Goal: Task Accomplishment & Management: Complete application form

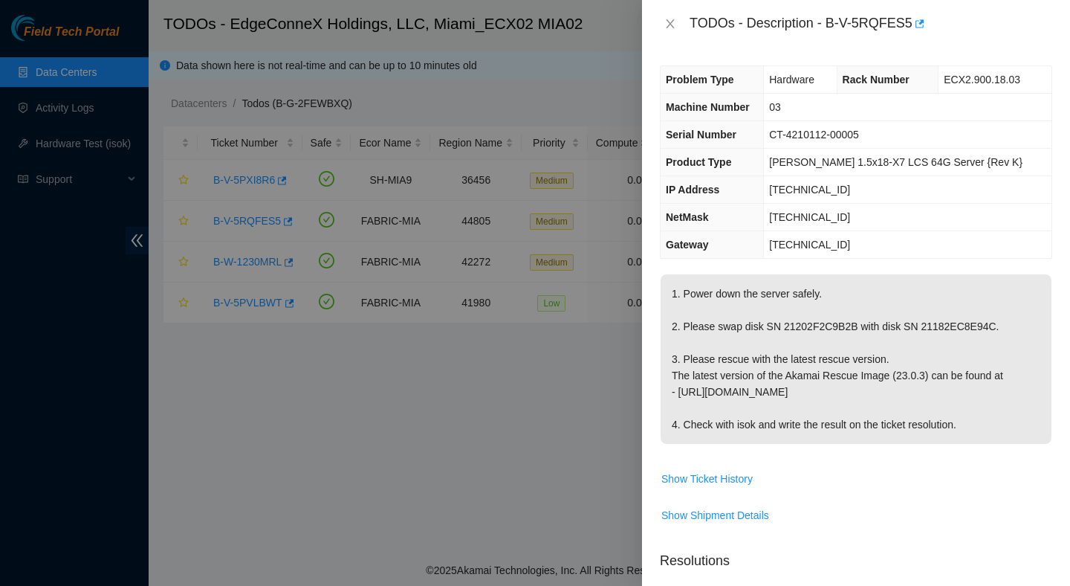
drag, startPoint x: 932, startPoint y: 324, endPoint x: 1001, endPoint y: 325, distance: 69.1
click at [1001, 325] on p "1. Power down the server safely. 2. Please swap disk SN 21202F2C9B2B with disk …" at bounding box center [856, 358] width 391 height 169
drag, startPoint x: 891, startPoint y: 328, endPoint x: 1007, endPoint y: 330, distance: 115.9
click at [1007, 330] on p "1. Power down the server safely. 2. Please swap disk SN 21202F2C9B2B with disk …" at bounding box center [856, 358] width 391 height 169
copy p "disk SN 21182EC8E94C"
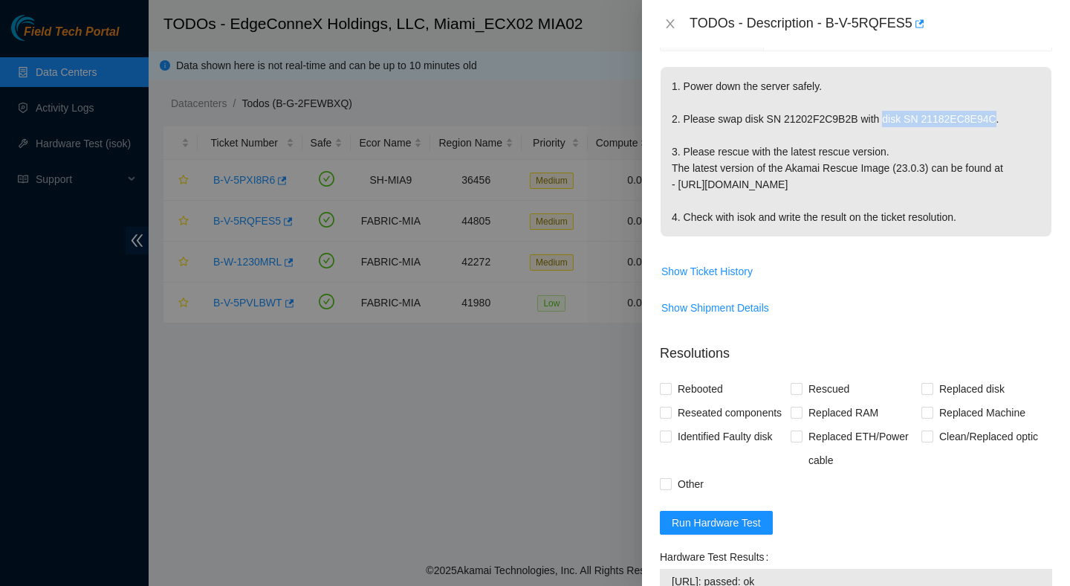
scroll to position [506, 0]
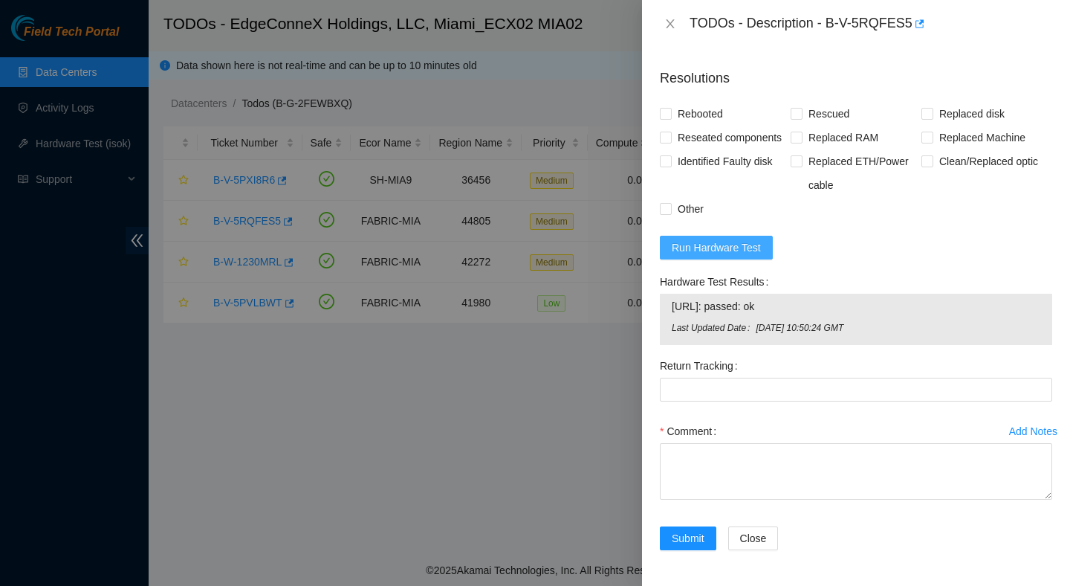
click at [754, 250] on span "Run Hardware Test" at bounding box center [716, 247] width 89 height 16
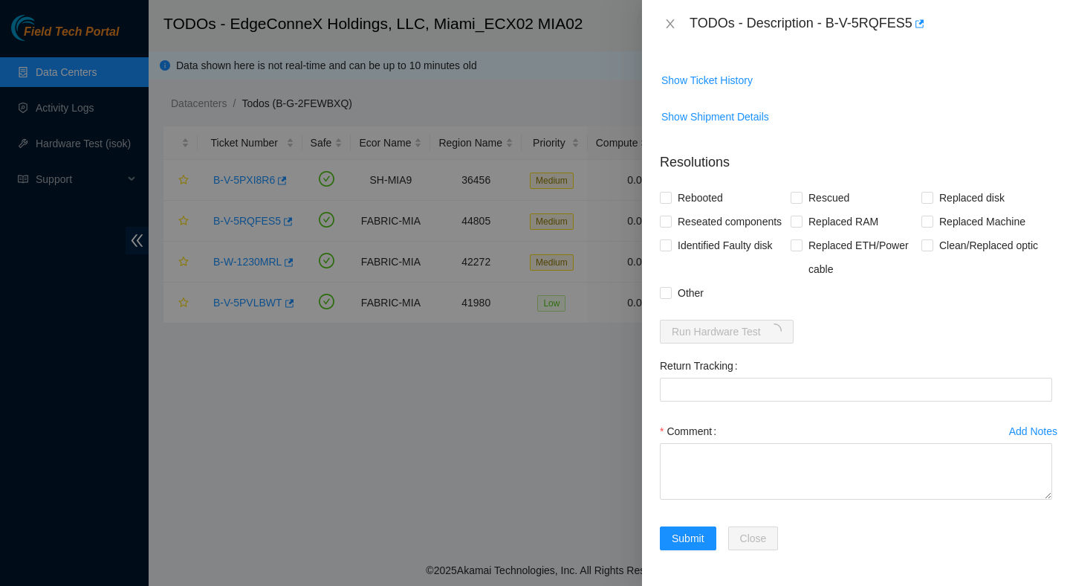
scroll to position [422, 0]
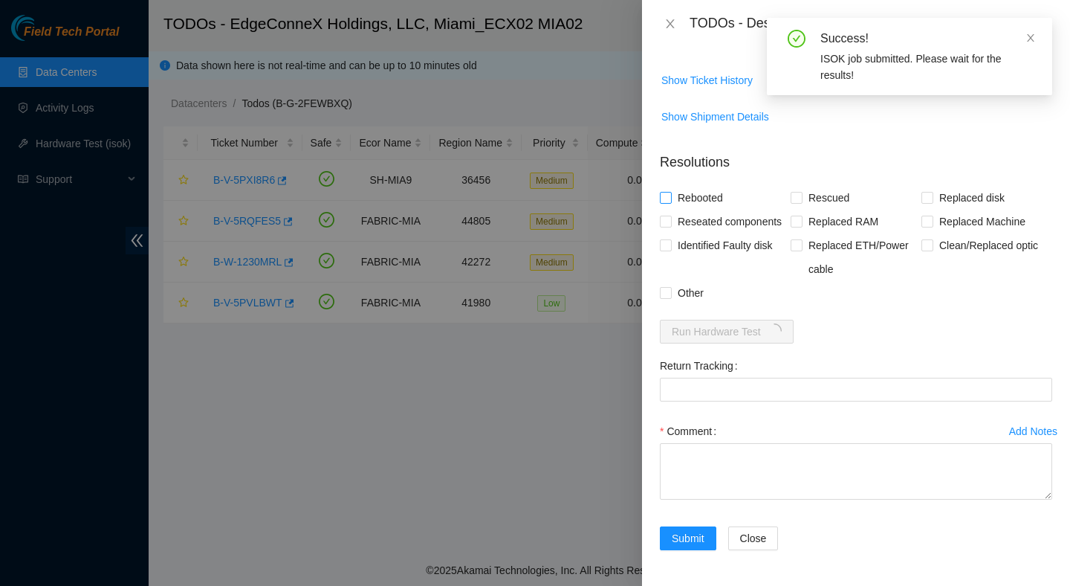
click at [707, 210] on span "Reseated components" at bounding box center [730, 222] width 116 height 24
click at [670, 215] on input "Reseated components" at bounding box center [665, 220] width 10 height 10
click at [694, 210] on span "Reseated components" at bounding box center [730, 222] width 116 height 24
click at [670, 215] on input "Reseated components" at bounding box center [665, 220] width 10 height 10
checkbox input "false"
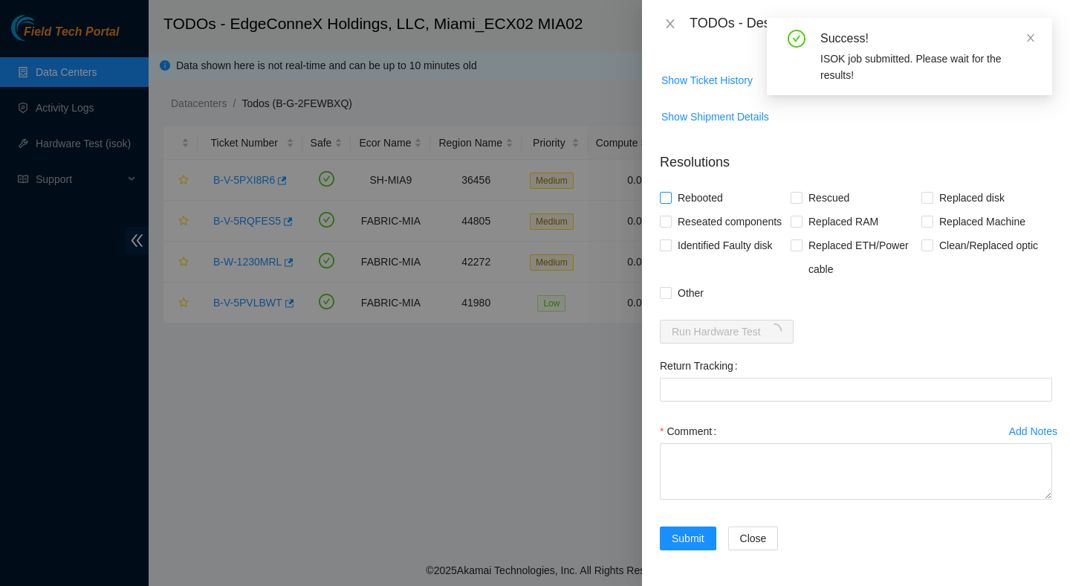
click at [705, 186] on span "Rebooted" at bounding box center [700, 198] width 57 height 24
click at [670, 192] on input "Rebooted" at bounding box center [665, 197] width 10 height 10
checkbox input "true"
click at [825, 186] on span "Rescued" at bounding box center [829, 198] width 53 height 24
click at [801, 192] on input "Rescued" at bounding box center [796, 197] width 10 height 10
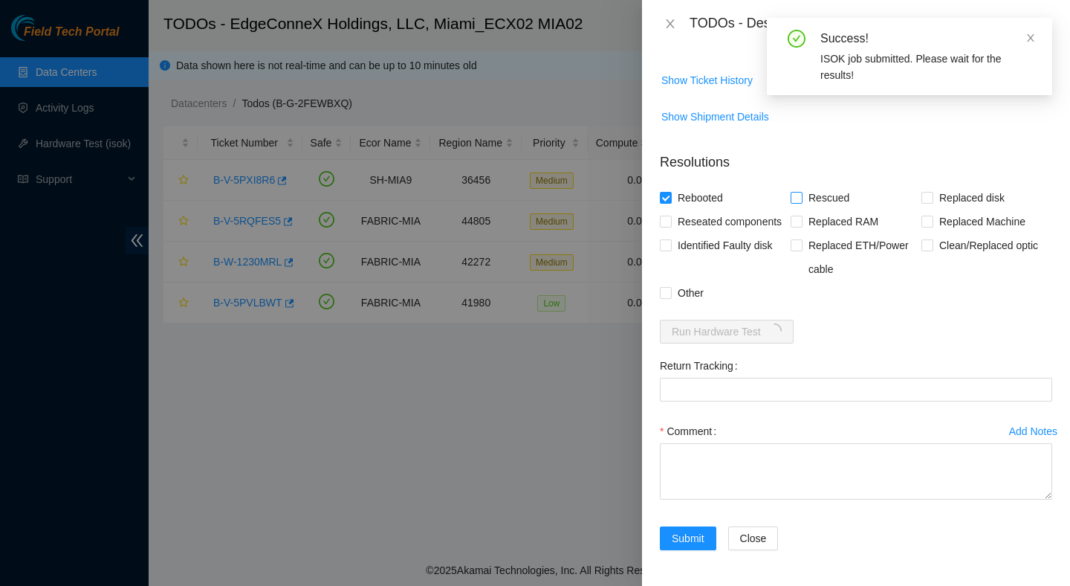
checkbox input "true"
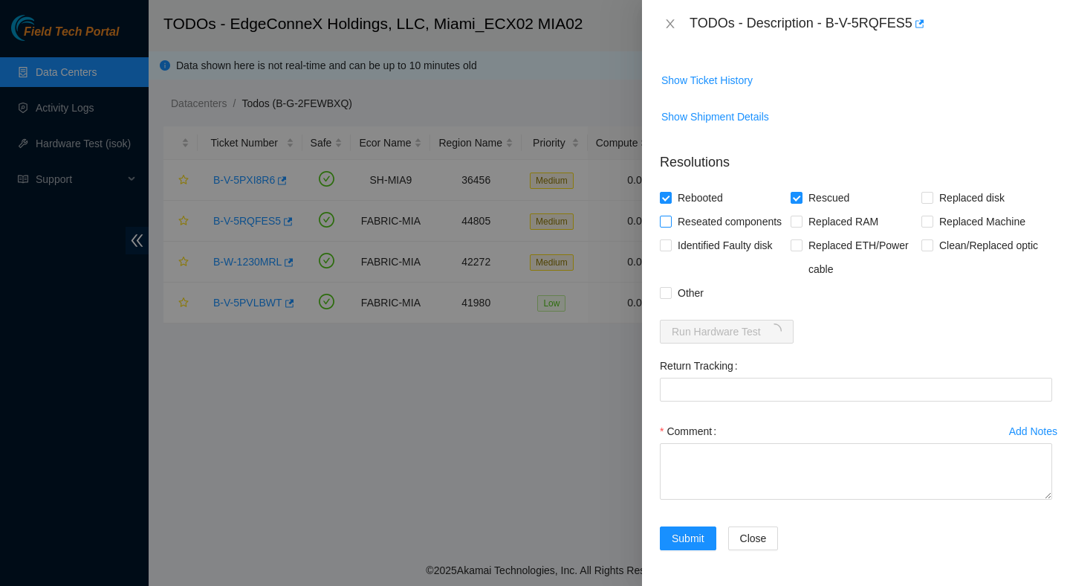
click at [720, 210] on span "Reseated components" at bounding box center [730, 222] width 116 height 24
click at [670, 215] on input "Reseated components" at bounding box center [665, 220] width 10 height 10
checkbox input "true"
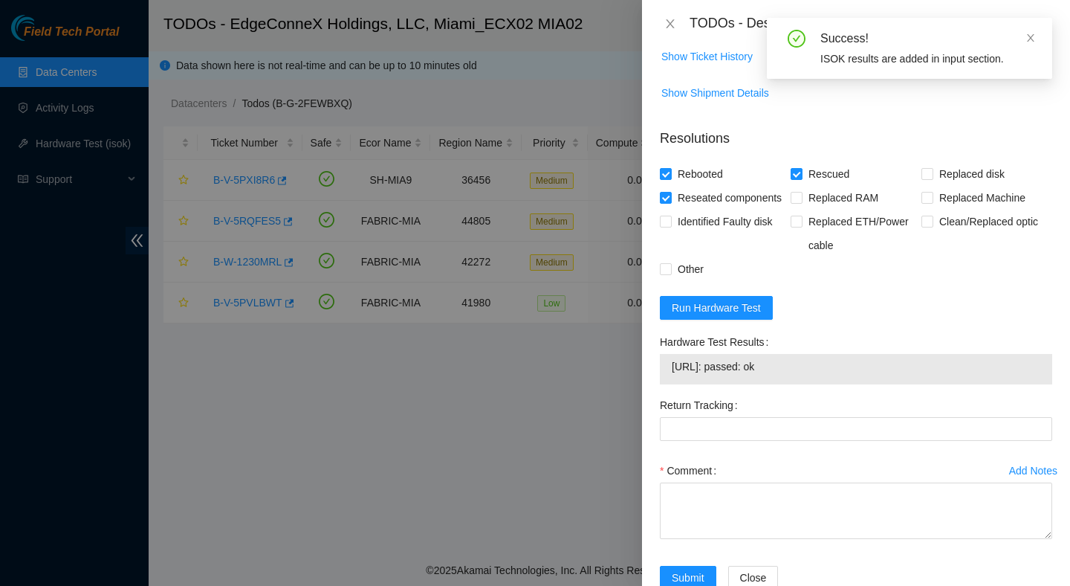
click at [757, 375] on span "23.41.5.70: passed: ok" at bounding box center [856, 366] width 369 height 16
copy span "23.41.5.70: passed: ok"
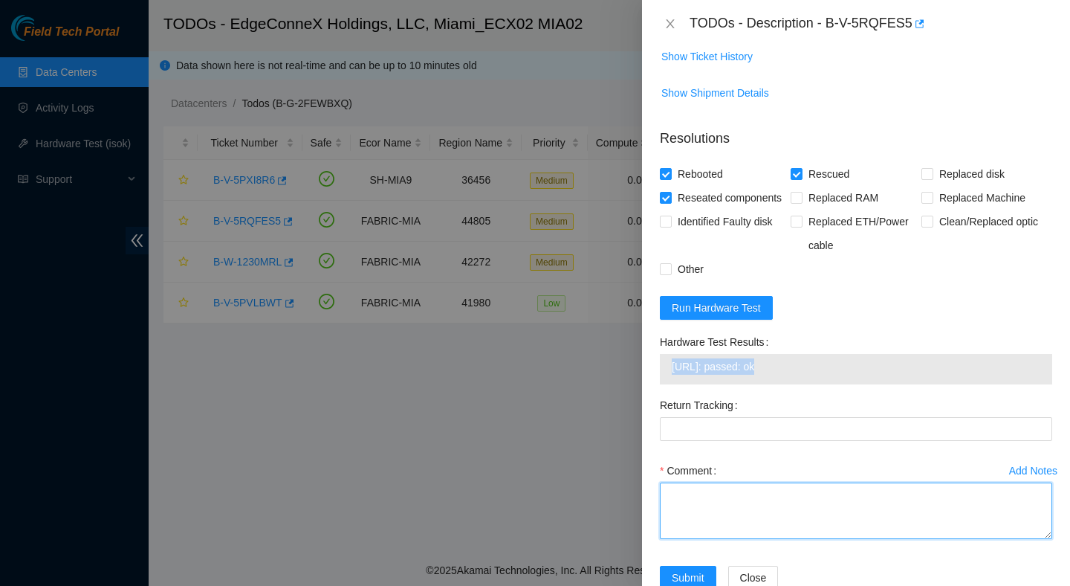
click at [698, 517] on textarea "Comment" at bounding box center [856, 510] width 392 height 56
paste textarea "Verified ticket is safe to work on : Yes NOCC Authorized: Yes Located server co…"
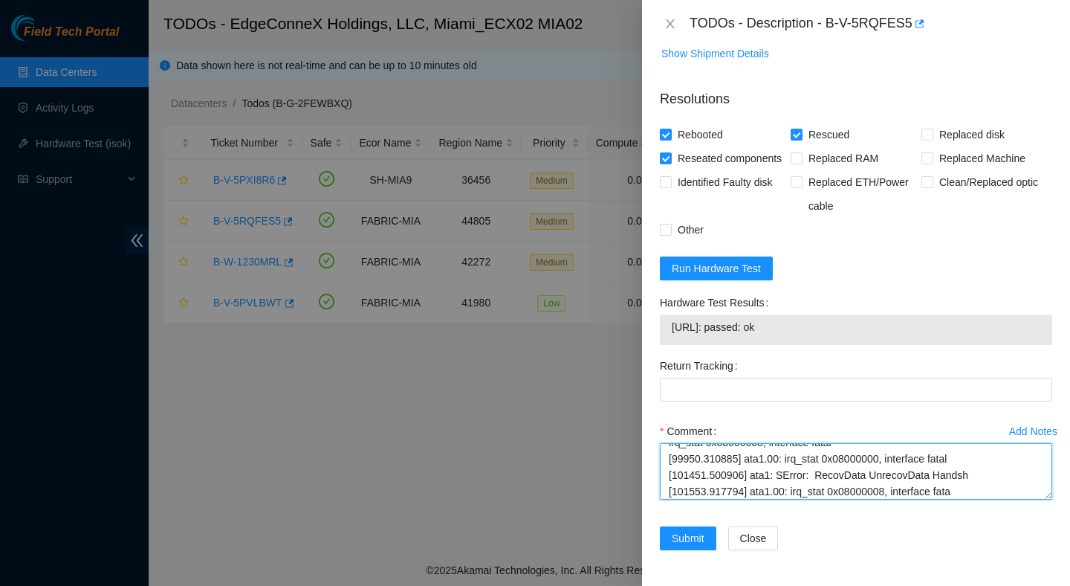
scroll to position [47, 0]
type textarea "Verified ticket is safe to work on : Yes NOCC Authorized: Yes Located server co…"
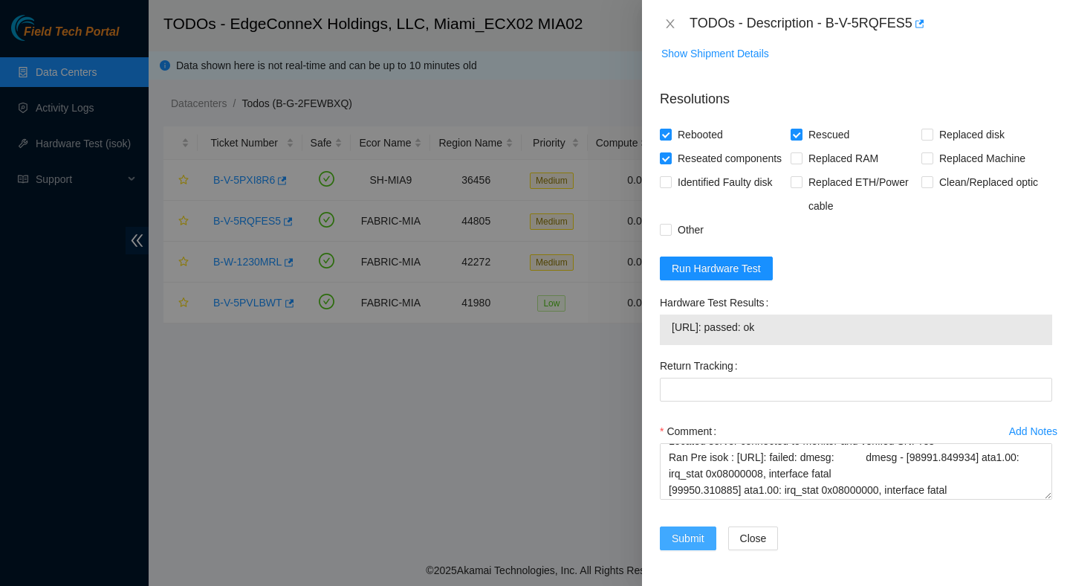
click at [695, 544] on span "Submit" at bounding box center [688, 538] width 33 height 16
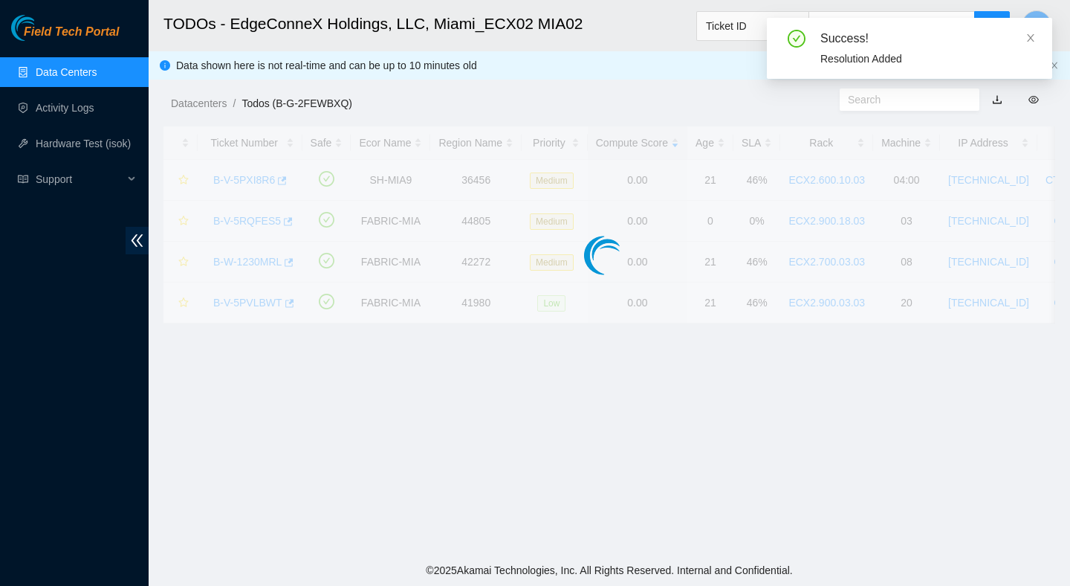
scroll to position [373, 0]
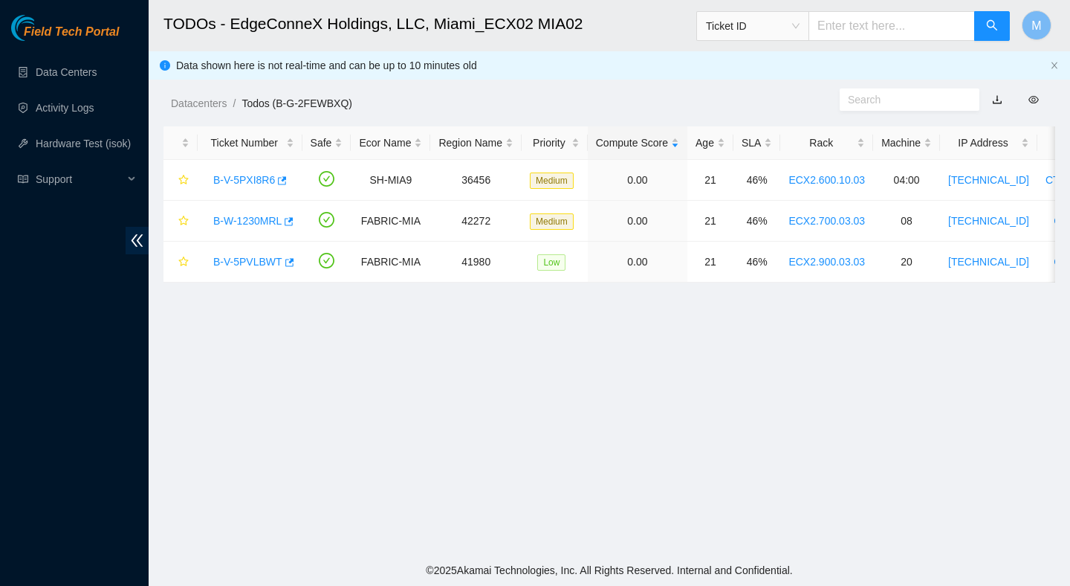
click at [796, 23] on span "Ticket ID" at bounding box center [753, 26] width 94 height 22
click at [784, 19] on span "Ticket ID" at bounding box center [753, 26] width 94 height 22
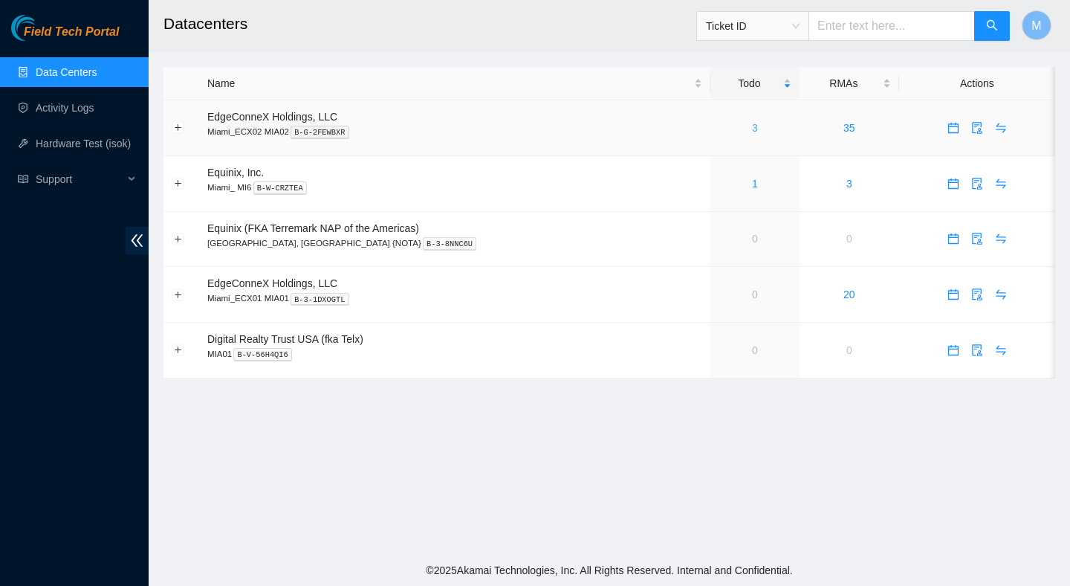
click at [752, 132] on link "3" at bounding box center [755, 128] width 6 height 12
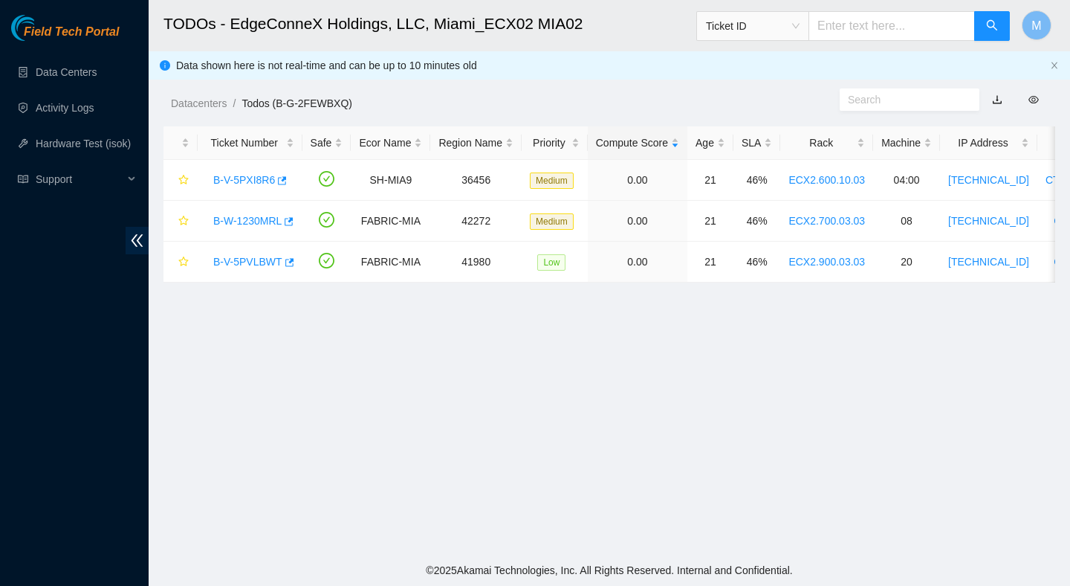
click at [497, 298] on main "TODOs - EdgeConneX Holdings, LLC, Miami_ECX02 MIA02 Ticket ID M Data shown here…" at bounding box center [609, 277] width 921 height 554
click at [65, 114] on link "Activity Logs" at bounding box center [65, 108] width 59 height 12
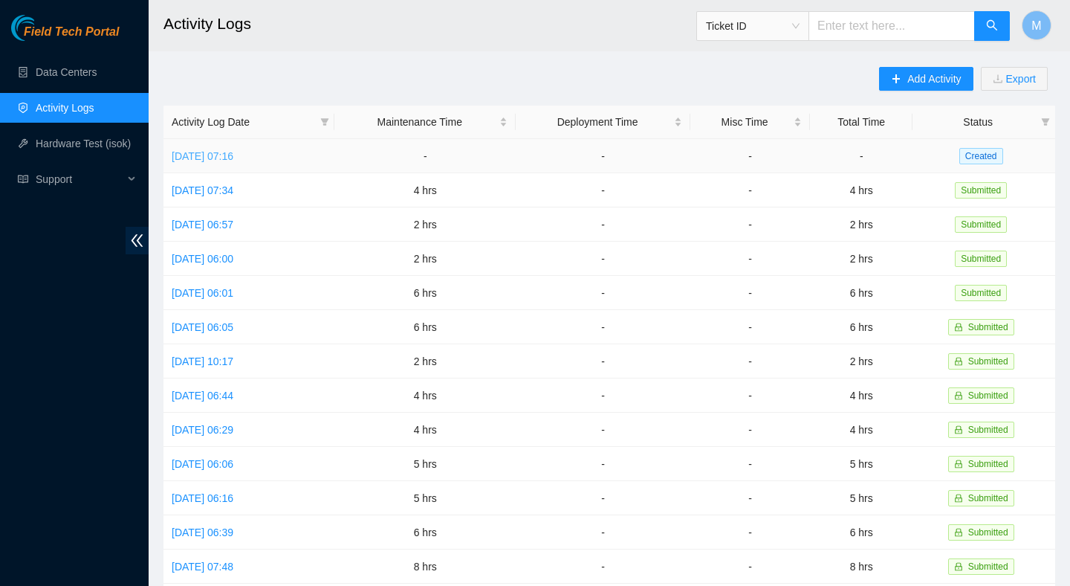
click at [233, 153] on link "Fri, 15 Aug 2025 07:16" at bounding box center [203, 156] width 62 height 12
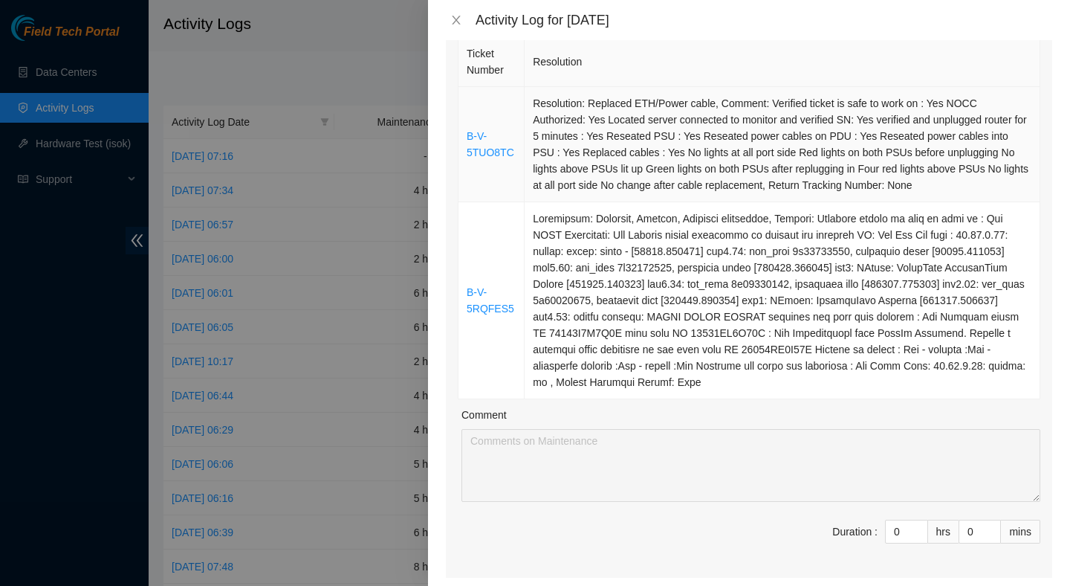
scroll to position [169, 0]
click at [722, 137] on td "Resolution: Replaced ETH/Power cable, Comment: Verified ticket is safe to work …" at bounding box center [783, 144] width 516 height 115
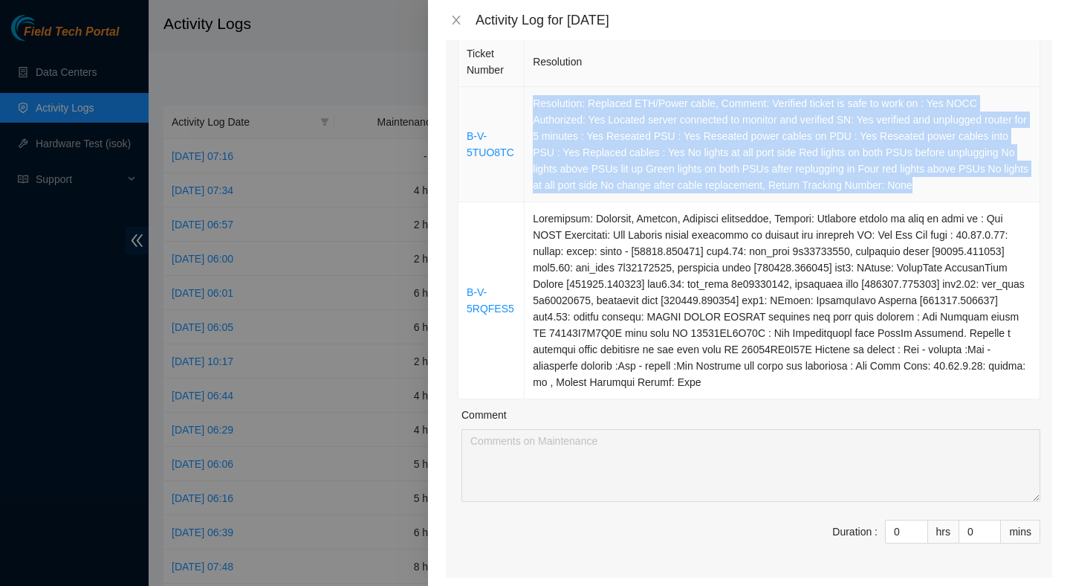
click at [722, 137] on td "Resolution: Replaced ETH/Power cable, Comment: Verified ticket is safe to work …" at bounding box center [783, 144] width 516 height 115
copy td "Resolution: Replaced ETH/Power cable, Comment: Verified ticket is safe to work …"
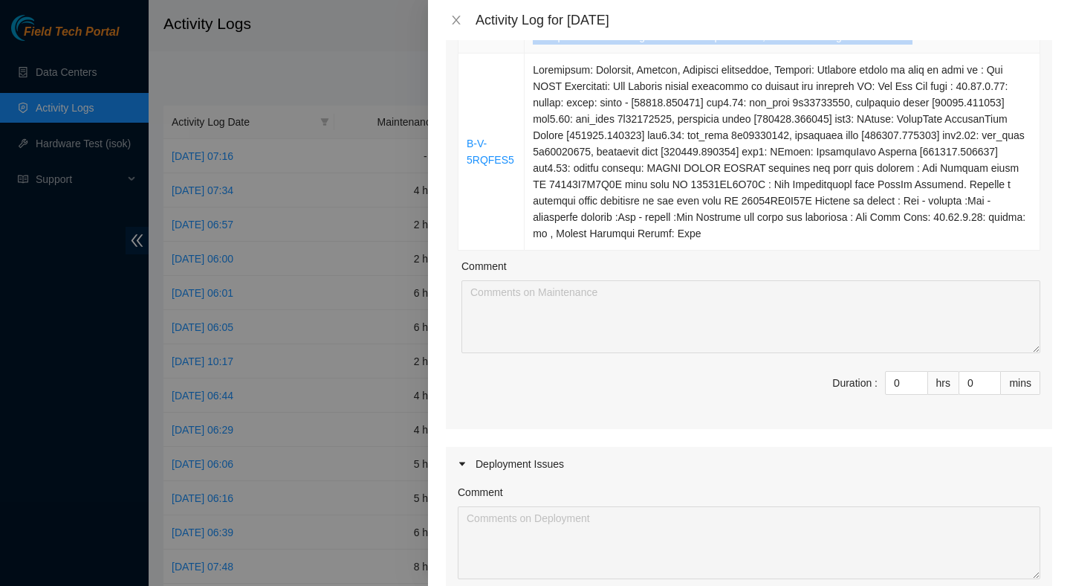
scroll to position [354, 0]
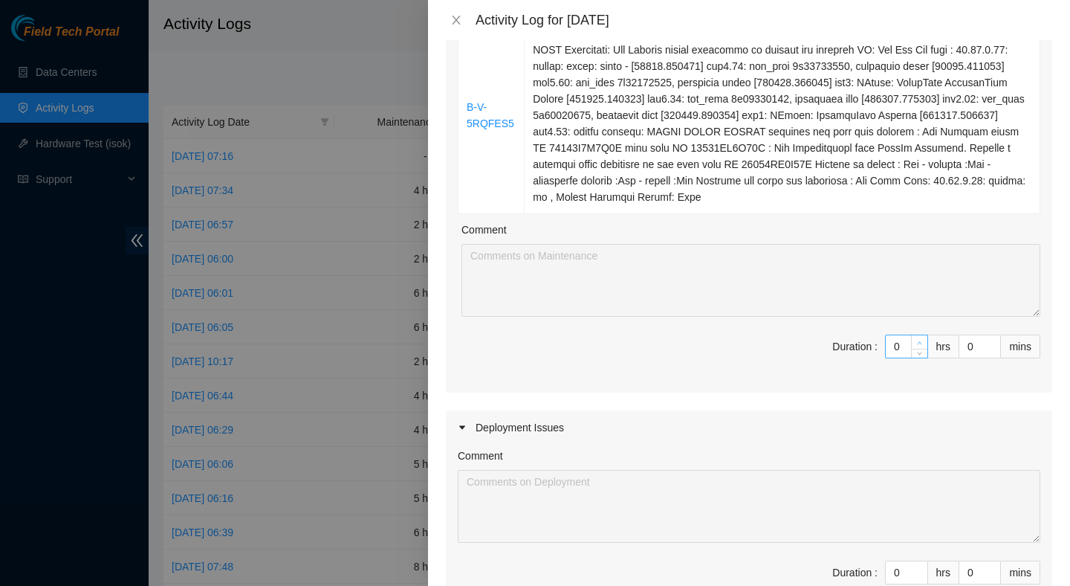
type input "1"
click at [923, 347] on span "up" at bounding box center [919, 342] width 9 height 9
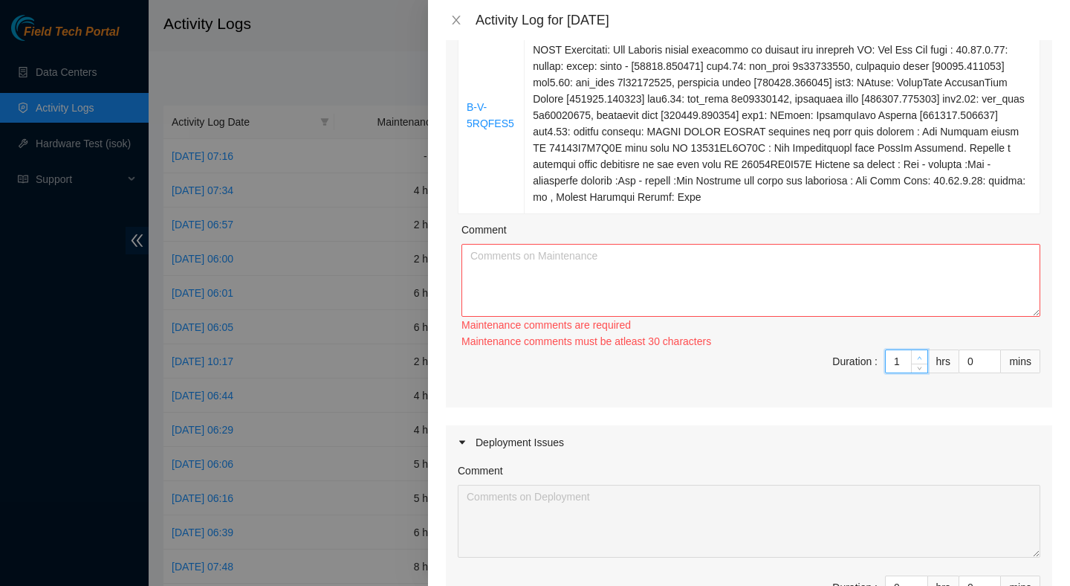
click at [923, 349] on div "Maintenance comments must be atleast 30 characters" at bounding box center [750, 341] width 579 height 16
type input "2"
click at [922, 362] on span "up" at bounding box center [919, 357] width 9 height 9
type input "3"
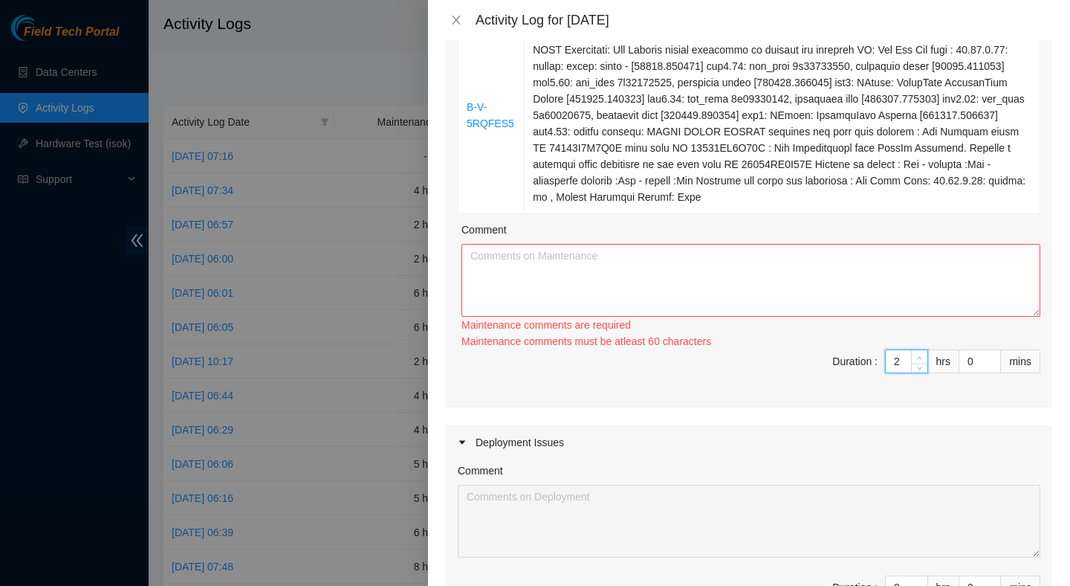
type input "3"
click at [922, 363] on span "Increase Value" at bounding box center [919, 356] width 16 height 13
click at [896, 300] on textarea "Comment" at bounding box center [750, 280] width 579 height 73
paste textarea "Resolution: Replaced ETH/Power cable, Comment: Verified ticket is safe to work …"
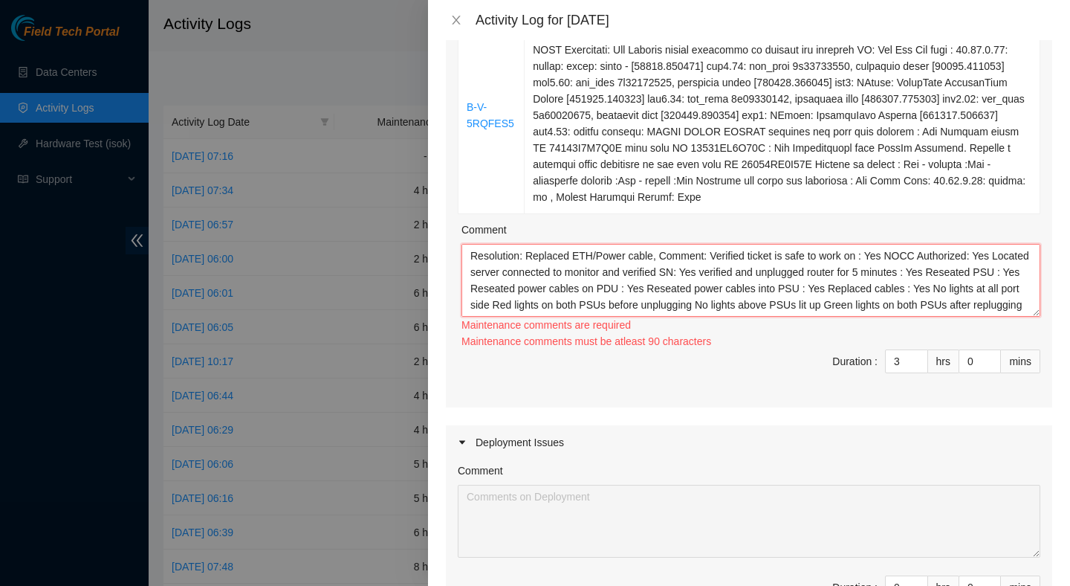
scroll to position [44, 0]
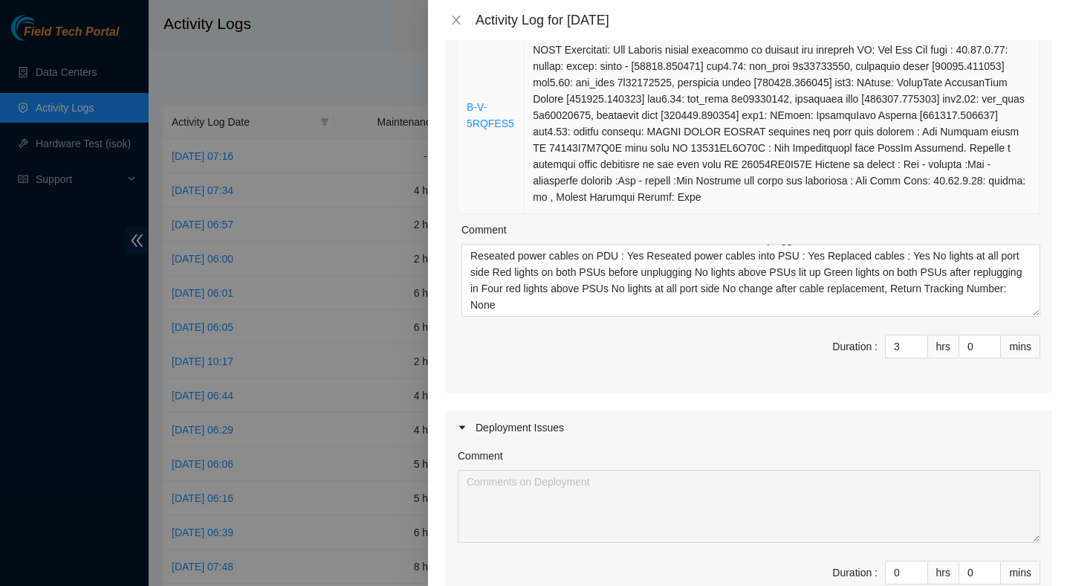
click at [869, 161] on td at bounding box center [783, 115] width 516 height 197
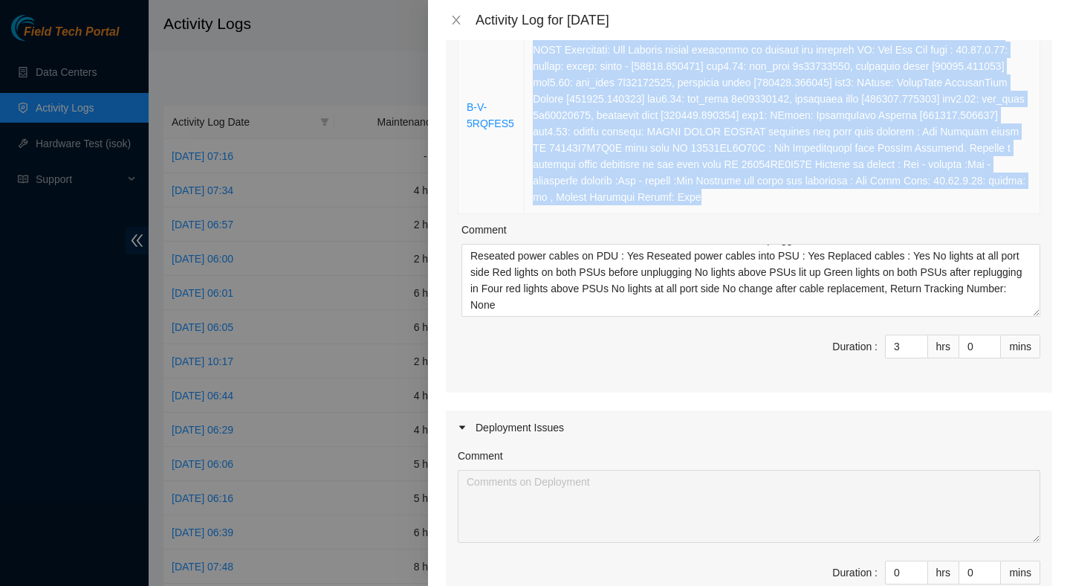
click at [869, 161] on td at bounding box center [783, 115] width 516 height 197
copy td "Resolution: Rebooted, Rescued, Reseated components, Comment: Verified ticket is…"
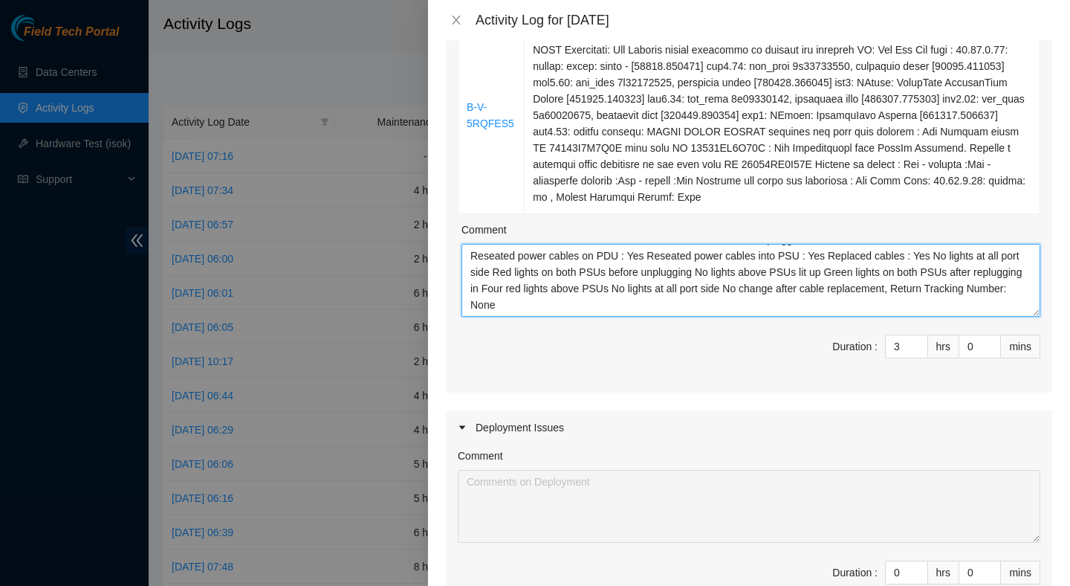
click at [693, 317] on textarea "Resolution: Replaced ETH/Power cable, Comment: Verified ticket is safe to work …" at bounding box center [750, 280] width 579 height 73
paste textarea "Resolution: Rebooted, Rescued, Reseated components, Comment: Verified ticket is…"
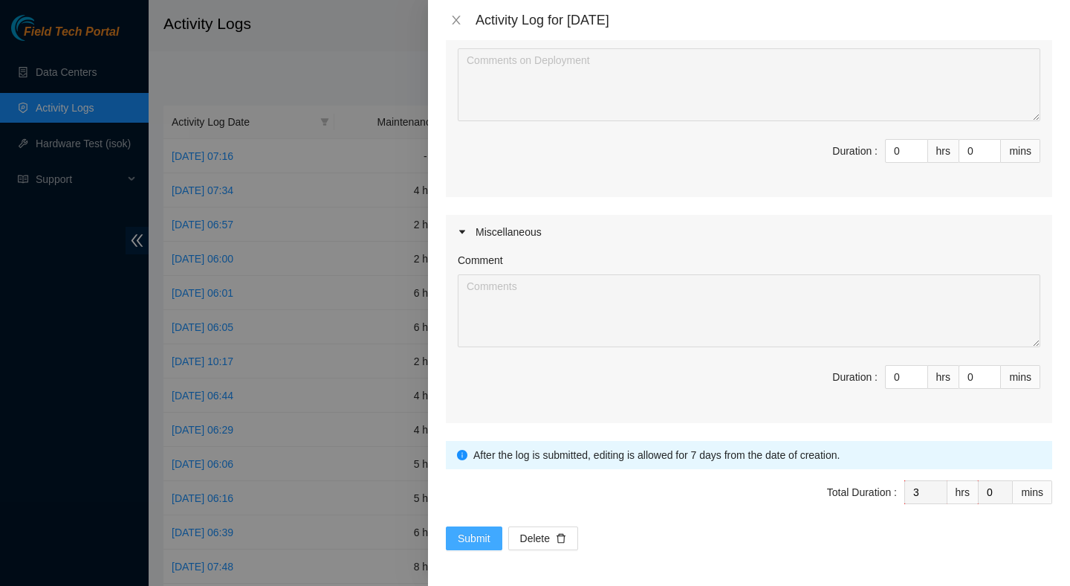
type textarea "Resolution: Replaced ETH/Power cable, Comment: Verified ticket is safe to work …"
click at [485, 535] on span "Submit" at bounding box center [474, 538] width 33 height 16
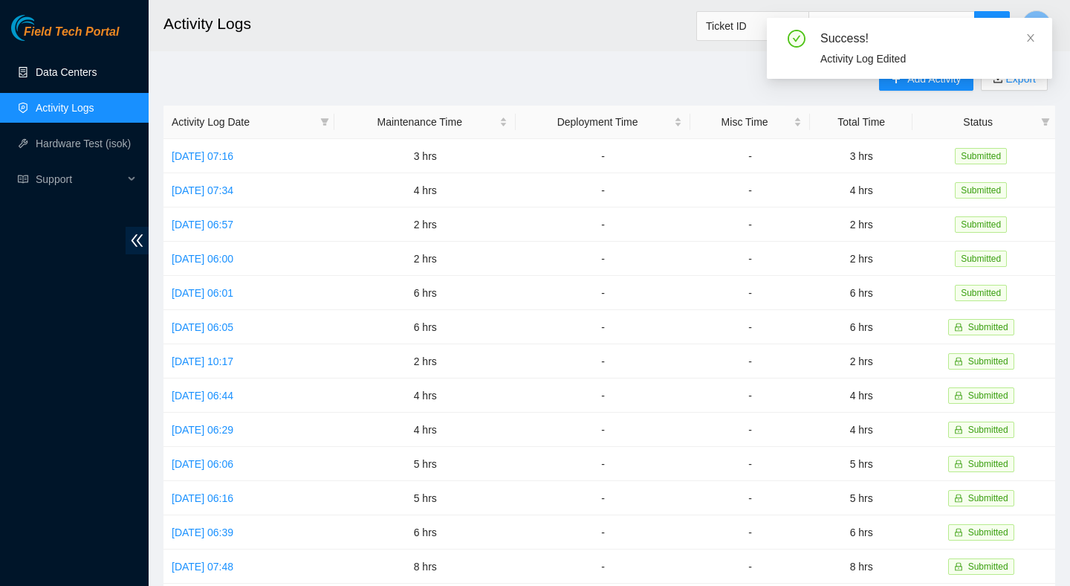
click at [97, 78] on link "Data Centers" at bounding box center [66, 72] width 61 height 12
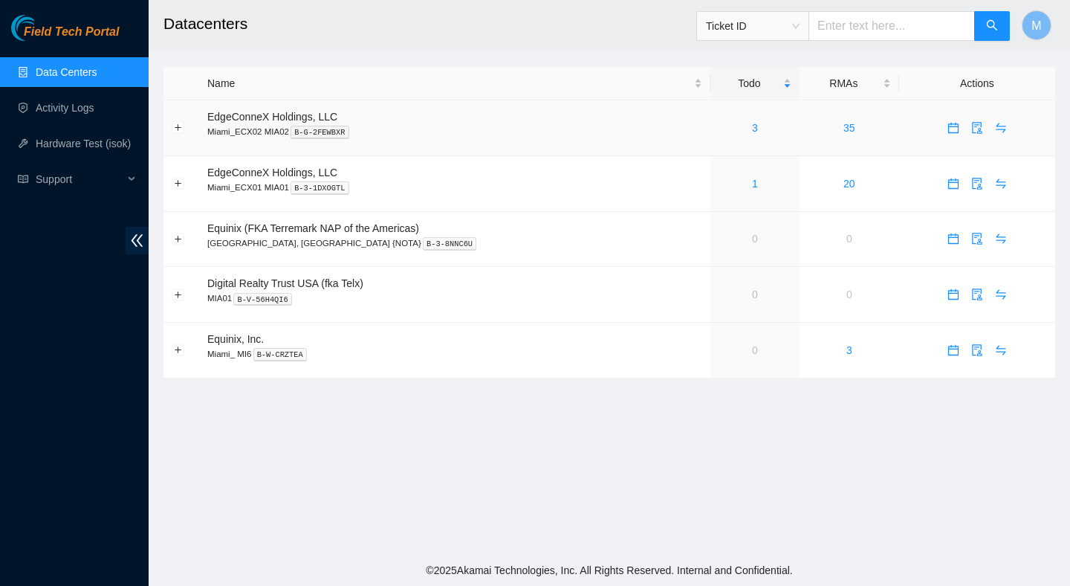
click at [719, 120] on div "3" at bounding box center [755, 128] width 73 height 16
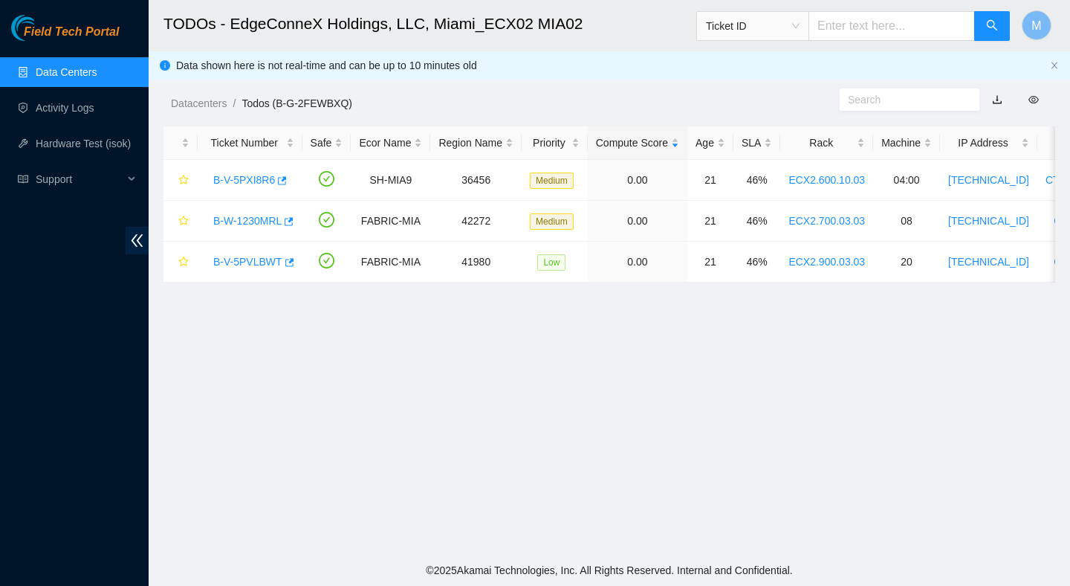
click at [719, 123] on main "TODOs - EdgeConneX Holdings, LLC, Miami_ECX02 MIA02 Ticket ID M Data shown here…" at bounding box center [609, 277] width 921 height 554
click at [73, 105] on link "Activity Logs" at bounding box center [65, 108] width 59 height 12
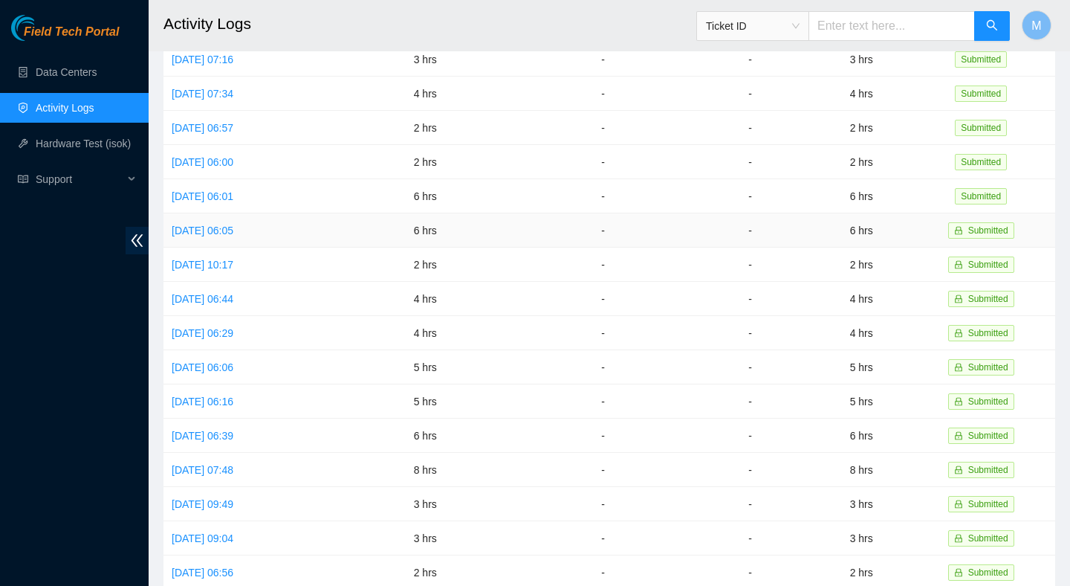
scroll to position [111, 0]
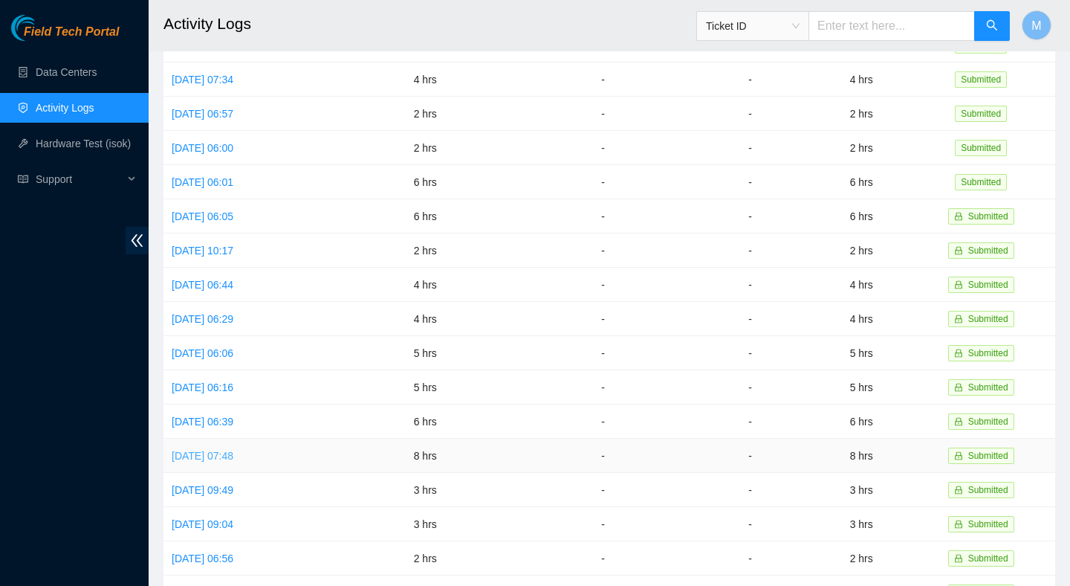
click at [233, 450] on link "Wed, 30 Jul 2025 07:48" at bounding box center [203, 456] width 62 height 12
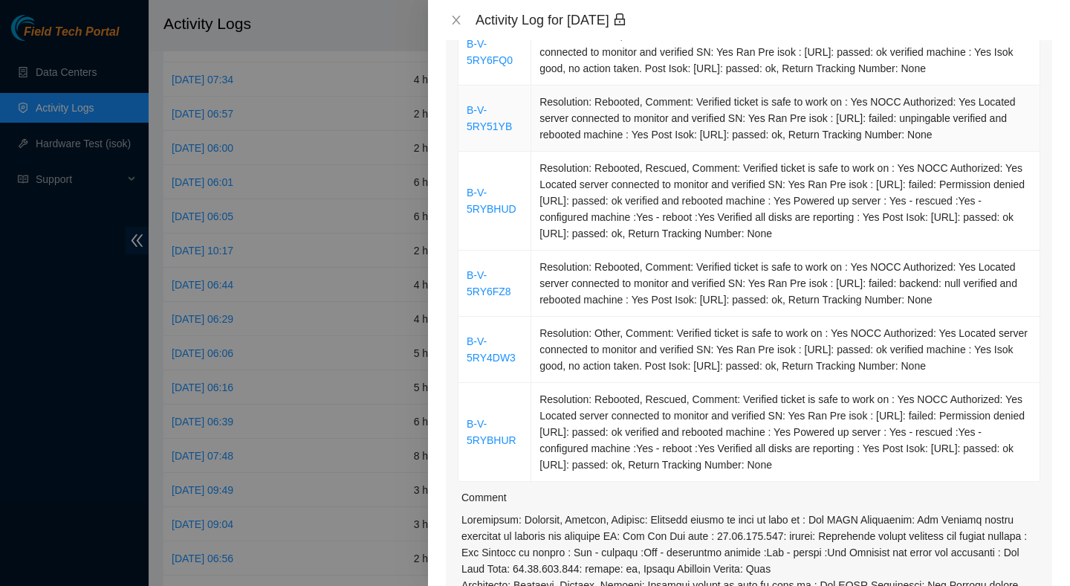
scroll to position [2280, 0]
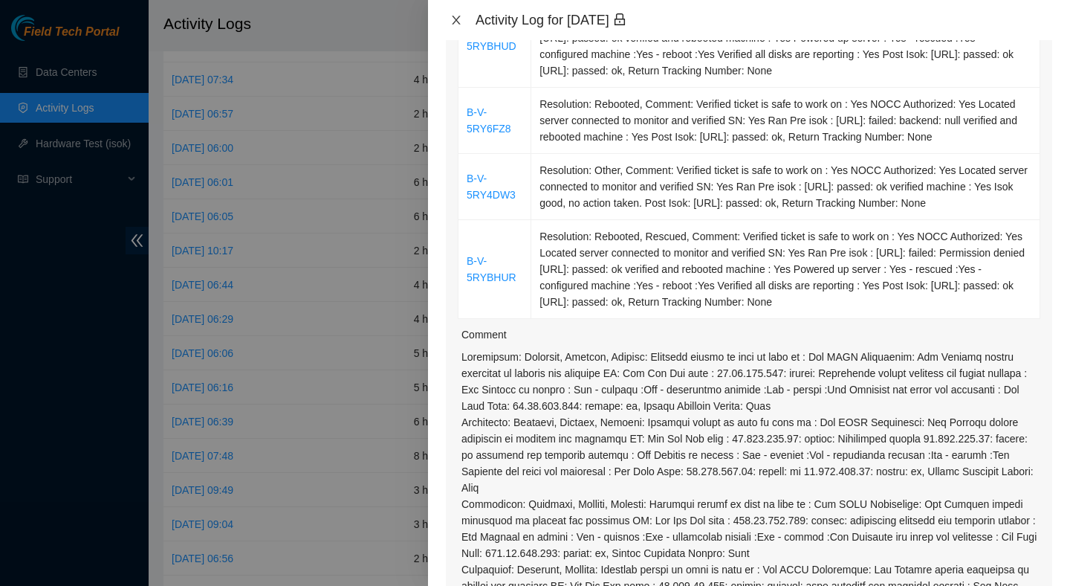
click at [456, 22] on icon "close" at bounding box center [456, 20] width 12 height 12
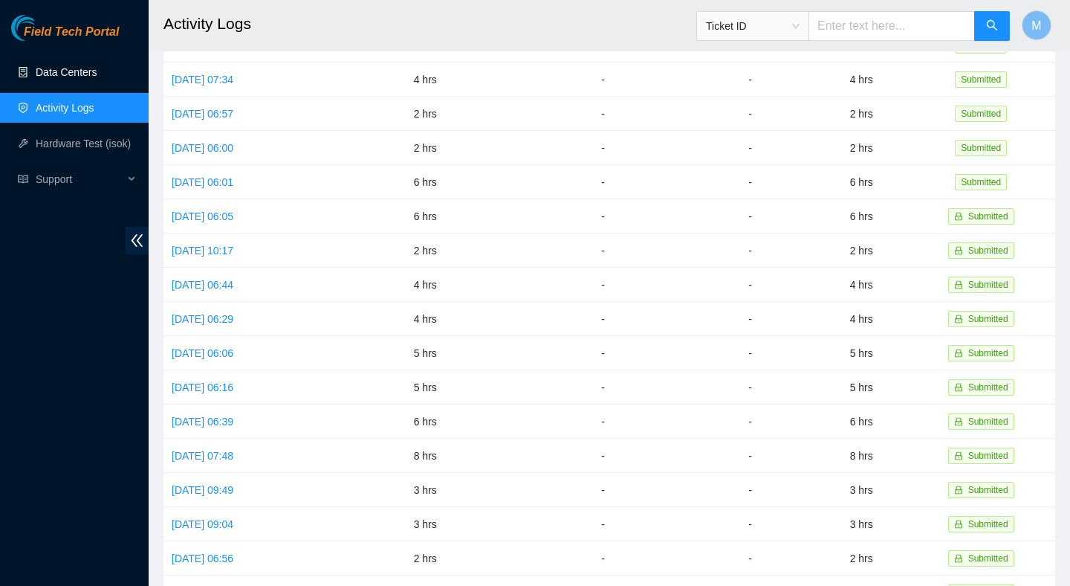
click at [97, 70] on link "Data Centers" at bounding box center [66, 72] width 61 height 12
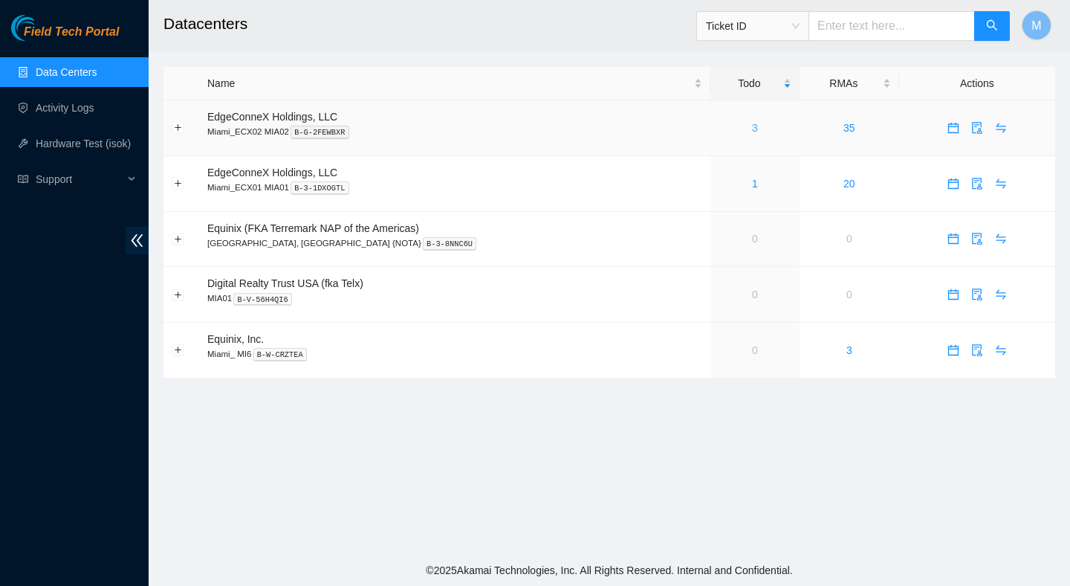
click at [752, 129] on link "3" at bounding box center [755, 128] width 6 height 12
